Goal: Find specific page/section: Find specific page/section

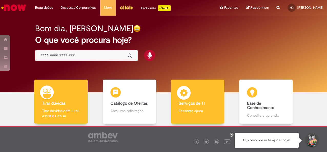
click at [190, 97] on div "Serviços de TI Serviços de TI Encontre ajuda" at bounding box center [197, 102] width 53 height 44
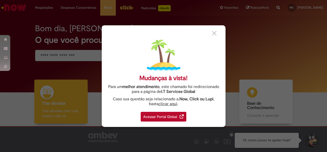
click at [176, 120] on div "Acessar Portal Global" at bounding box center [164, 117] width 46 height 10
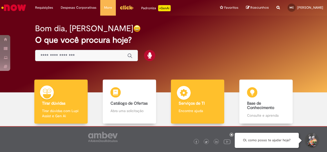
click at [199, 89] on div "Serviços de TI Serviços de TI Encontre ajuda" at bounding box center [197, 102] width 53 height 44
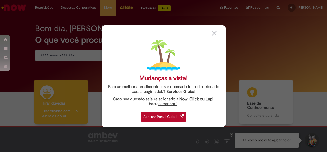
click at [173, 114] on div "Acessar Portal Global" at bounding box center [164, 117] width 46 height 10
